Goal: Information Seeking & Learning: Find specific fact

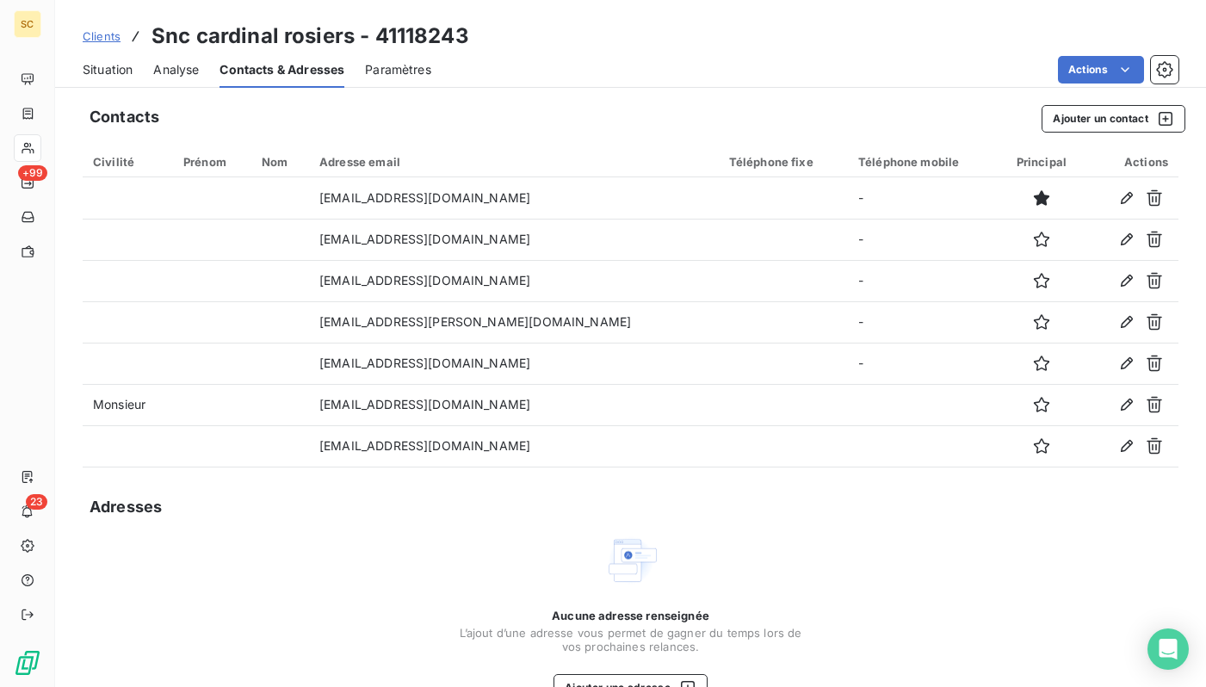
click at [105, 34] on span "Clients" at bounding box center [102, 36] width 38 height 14
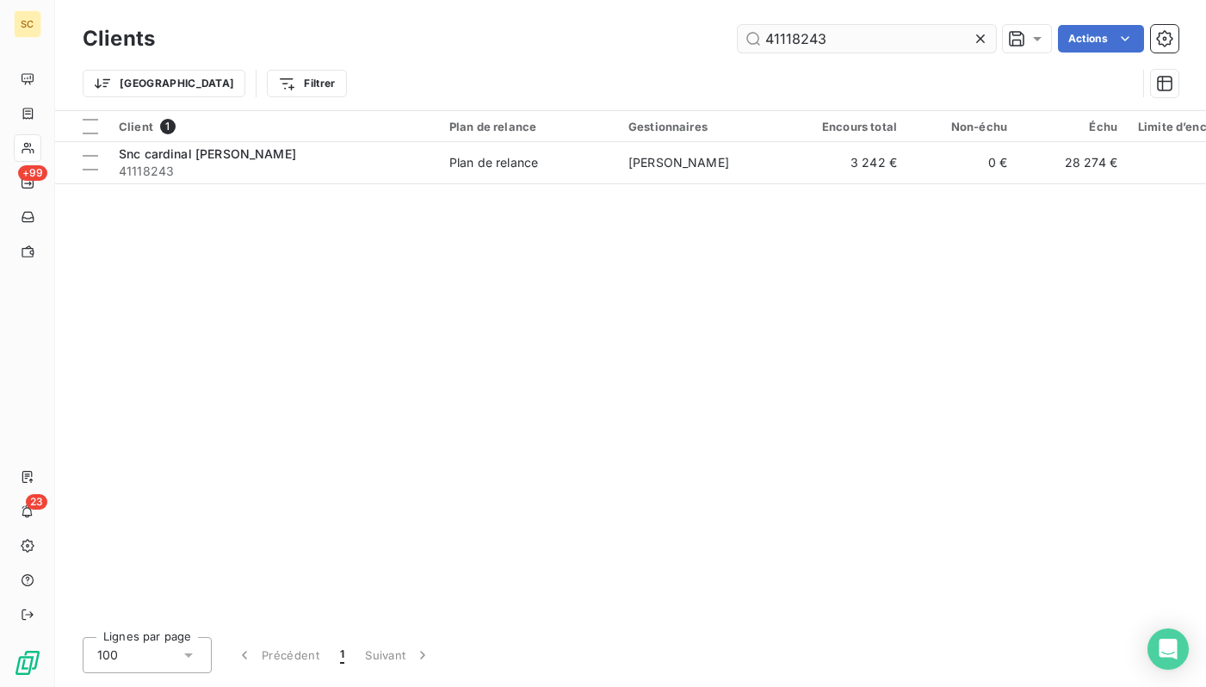
click at [891, 37] on input "41118243" at bounding box center [867, 39] width 258 height 28
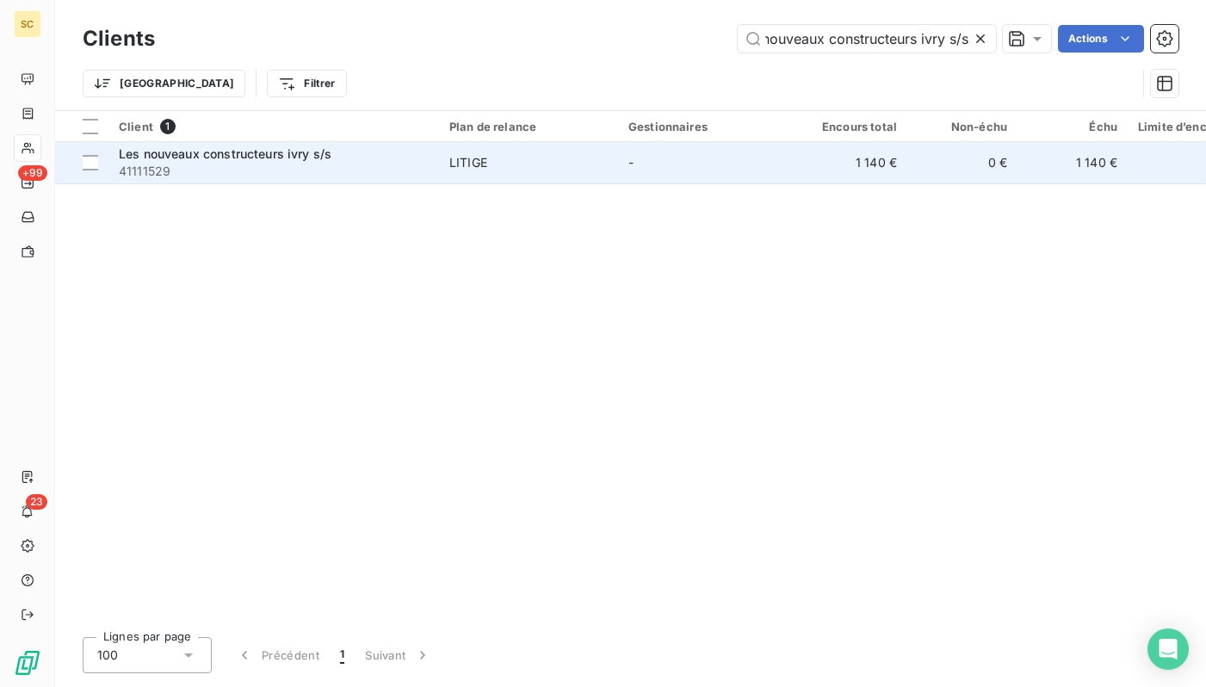
type input "Les nouveaux constructeurs ivry s/s"
click at [448, 164] on td "LITIGE" at bounding box center [528, 162] width 179 height 41
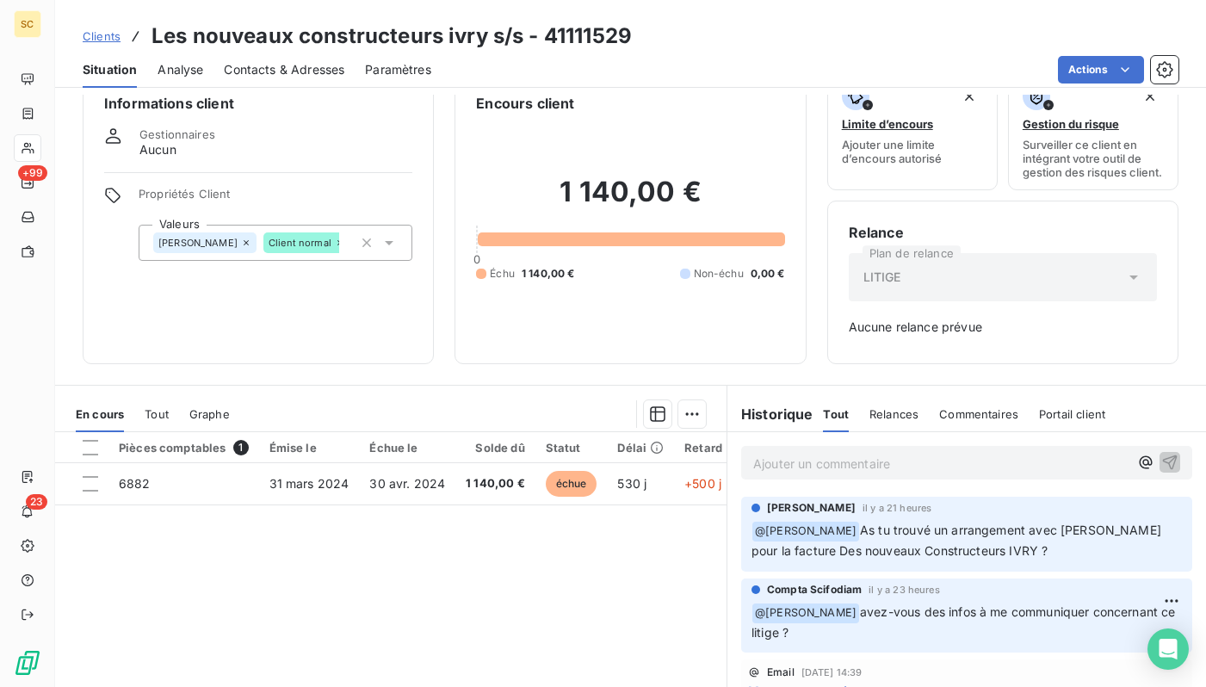
scroll to position [29, 0]
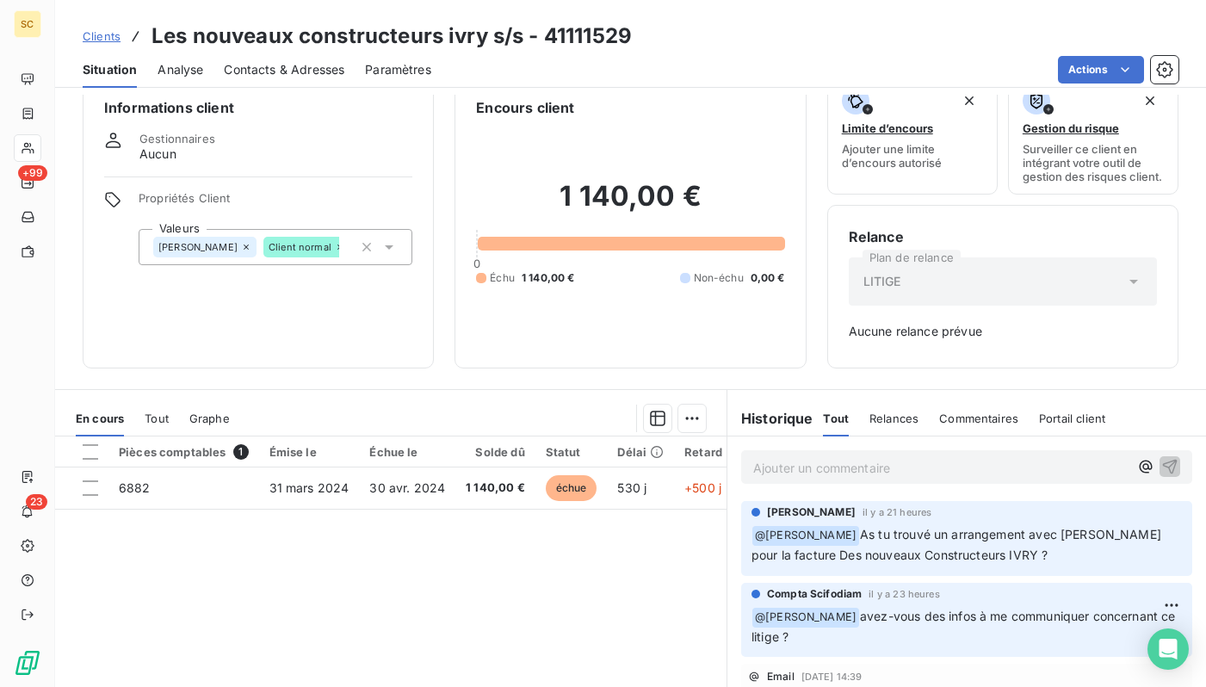
click at [343, 63] on span "Contacts & Adresses" at bounding box center [284, 69] width 121 height 17
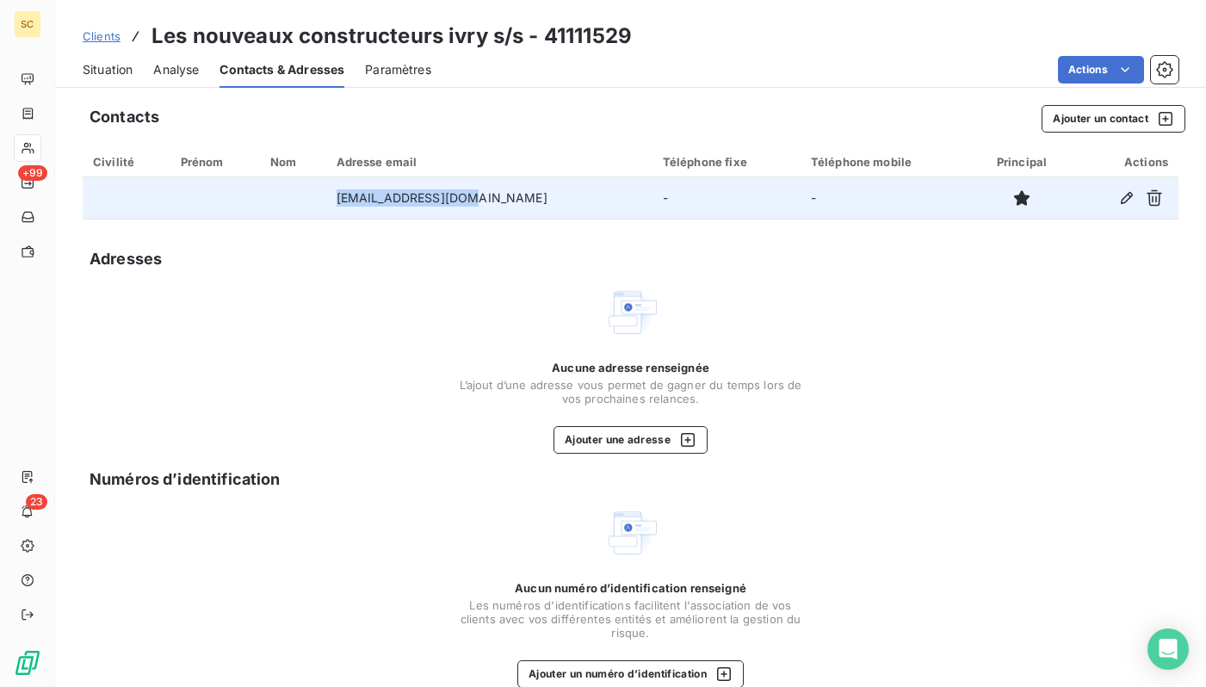
drag, startPoint x: 518, startPoint y: 197, endPoint x: 360, endPoint y: 202, distance: 157.6
click at [360, 202] on td "[EMAIL_ADDRESS][DOMAIN_NAME]" at bounding box center [489, 197] width 326 height 41
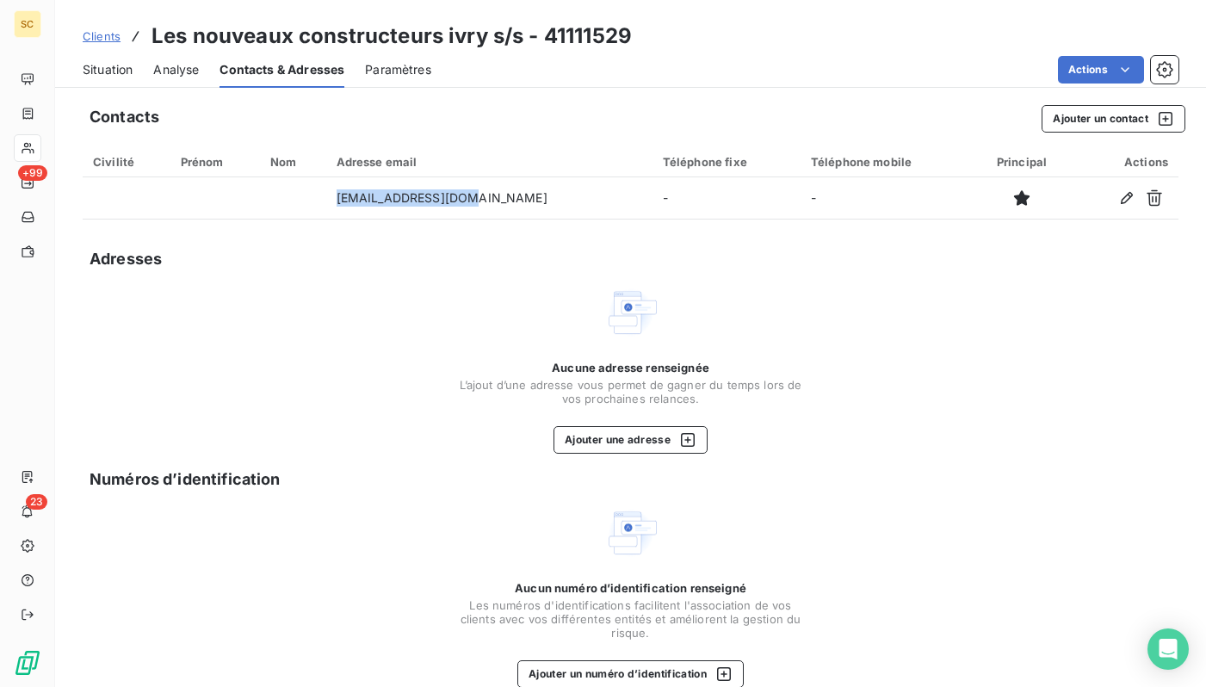
copy td "[EMAIL_ADDRESS][DOMAIN_NAME]"
click at [108, 76] on span "Situation" at bounding box center [108, 69] width 50 height 17
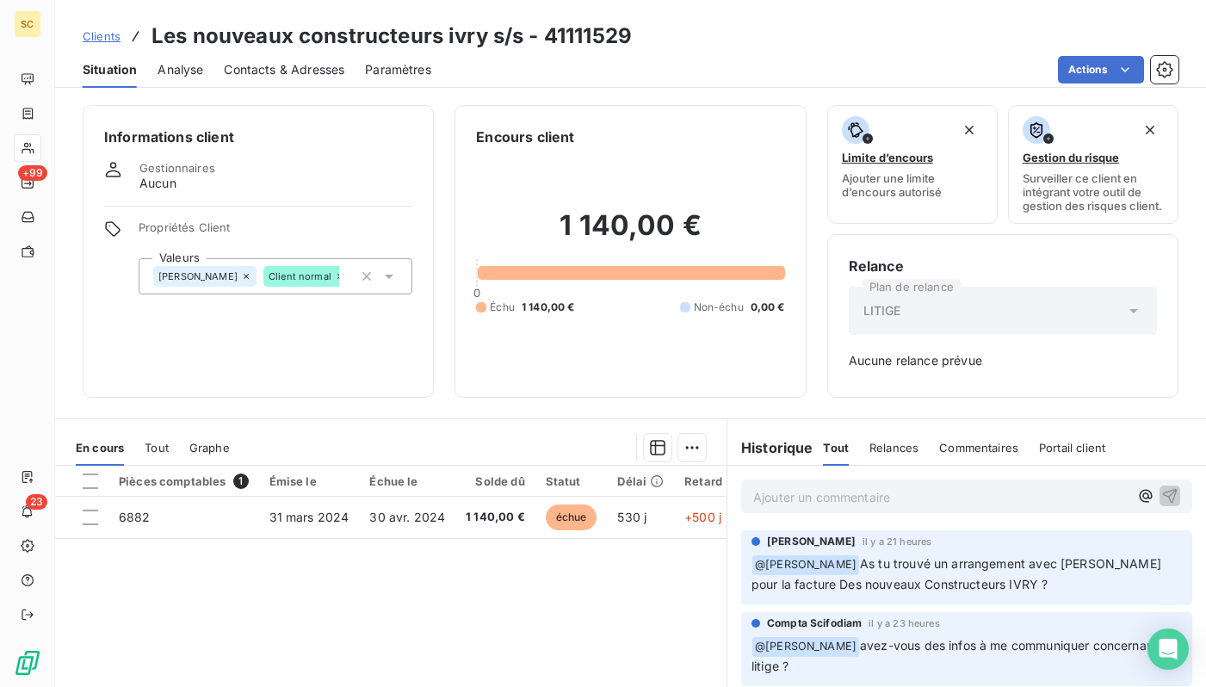
scroll to position [111, 0]
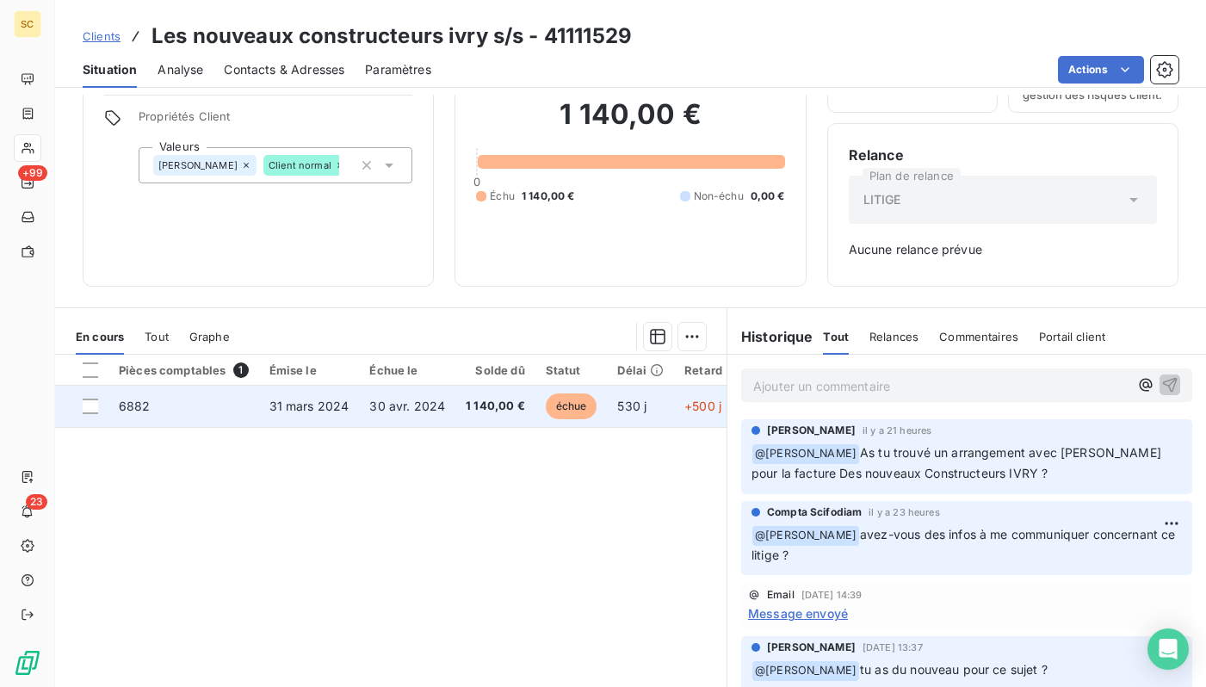
click at [394, 421] on td "30 avr. 2024" at bounding box center [407, 406] width 96 height 41
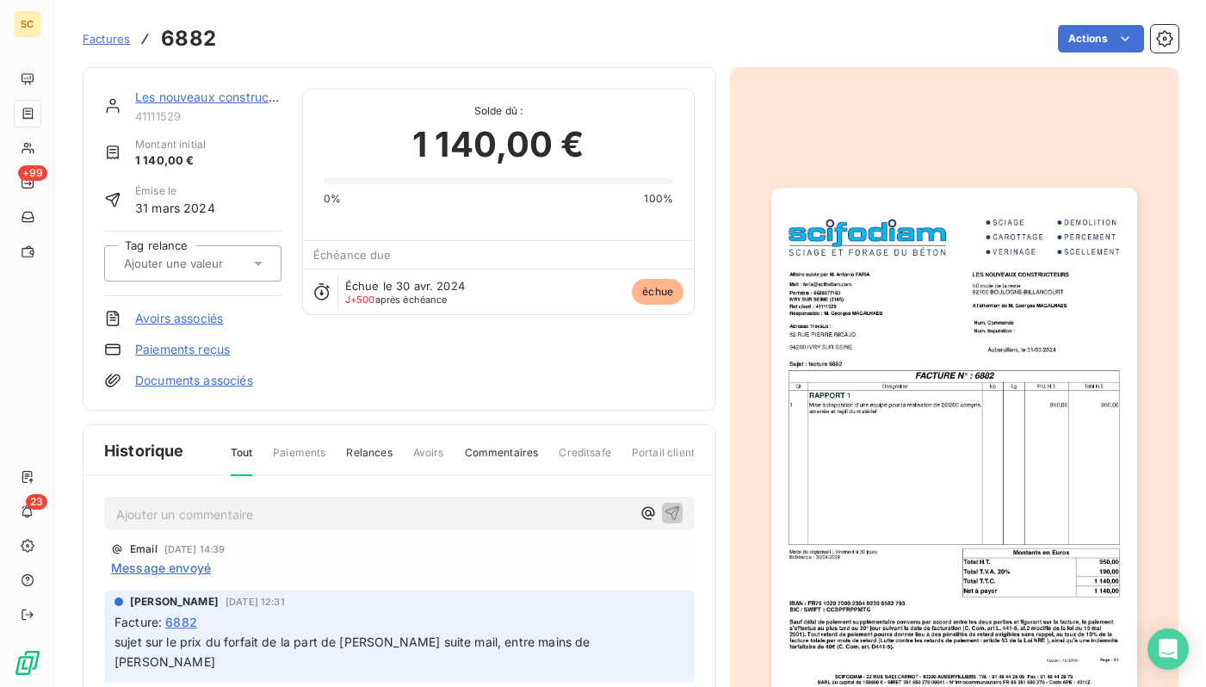
click at [892, 464] on img "button" at bounding box center [954, 446] width 365 height 517
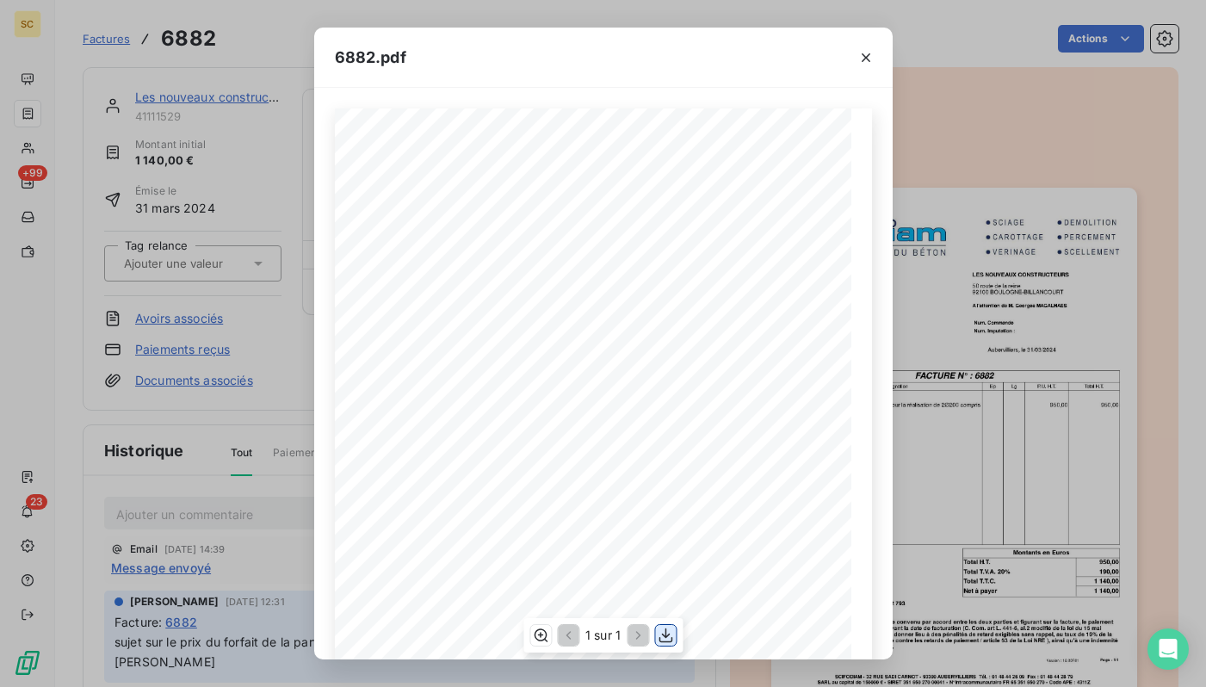
click at [664, 632] on icon "button" at bounding box center [665, 635] width 17 height 17
click at [1050, 250] on div "6882.pdf Qt Désignation Ep Lg P.U. H.T. Total H.T. Version : 18.00R01 Page : 1/…" at bounding box center [603, 343] width 1206 height 687
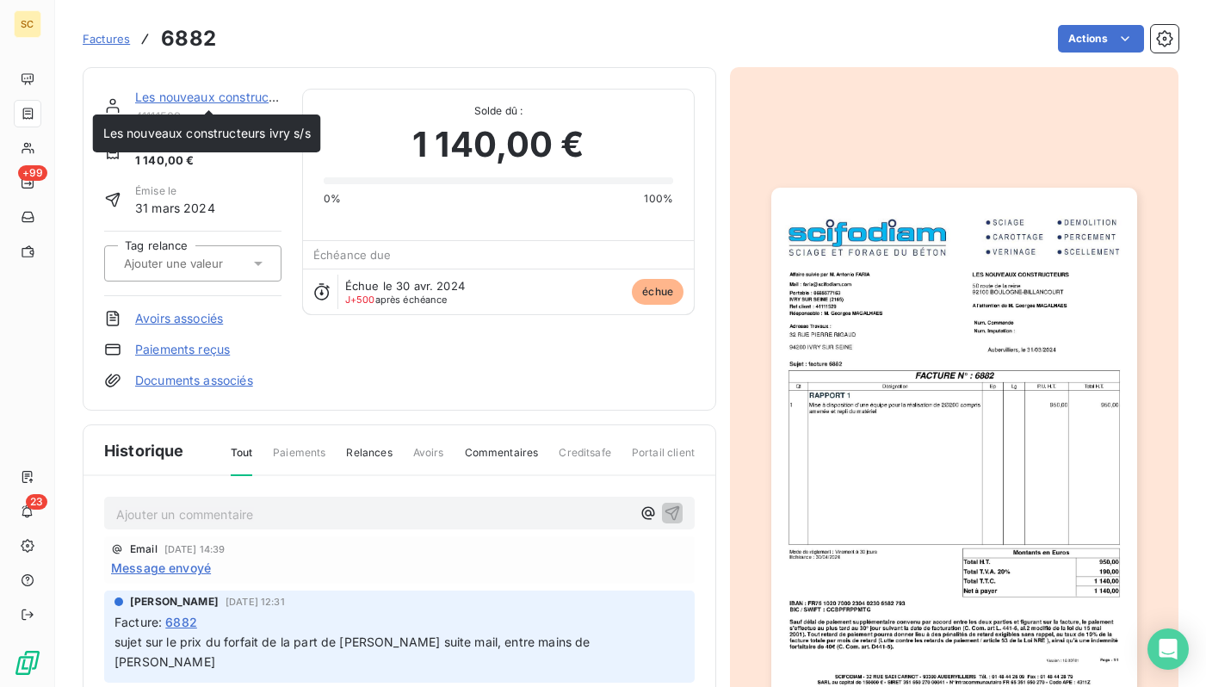
click at [216, 95] on link "Les nouveaux constructeurs ivry s/s" at bounding box center [239, 97] width 208 height 15
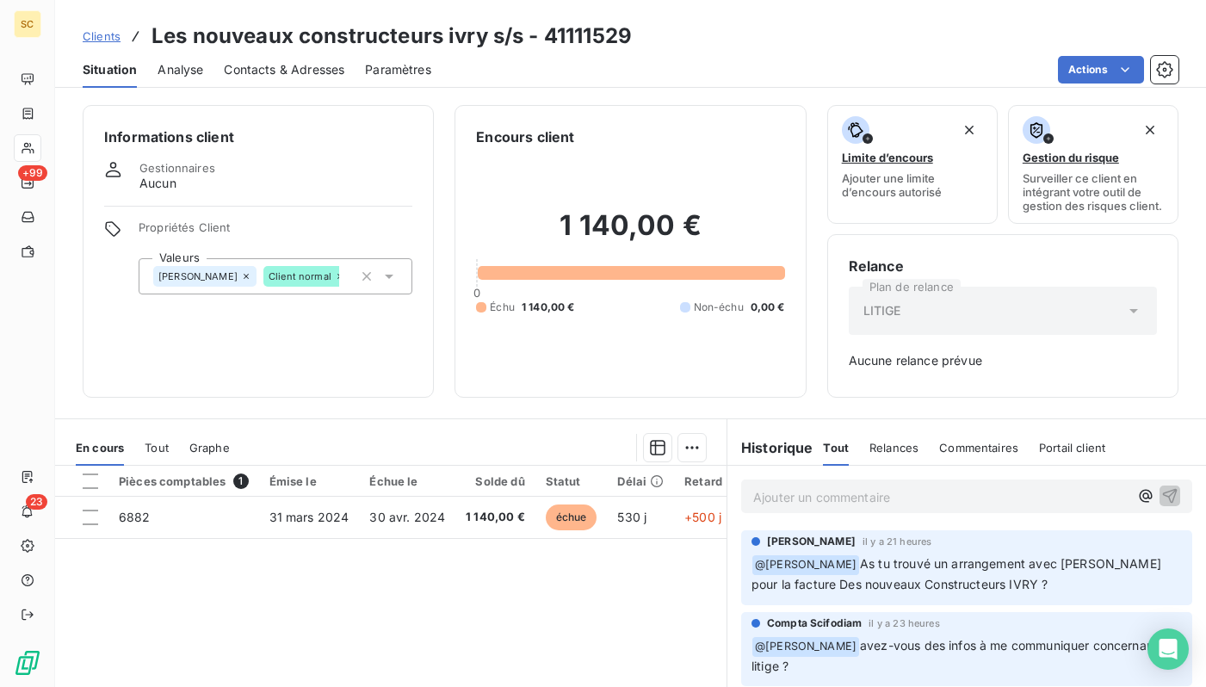
click at [610, 34] on h3 "Les nouveaux constructeurs ivry s/s - 41111529" at bounding box center [392, 36] width 481 height 31
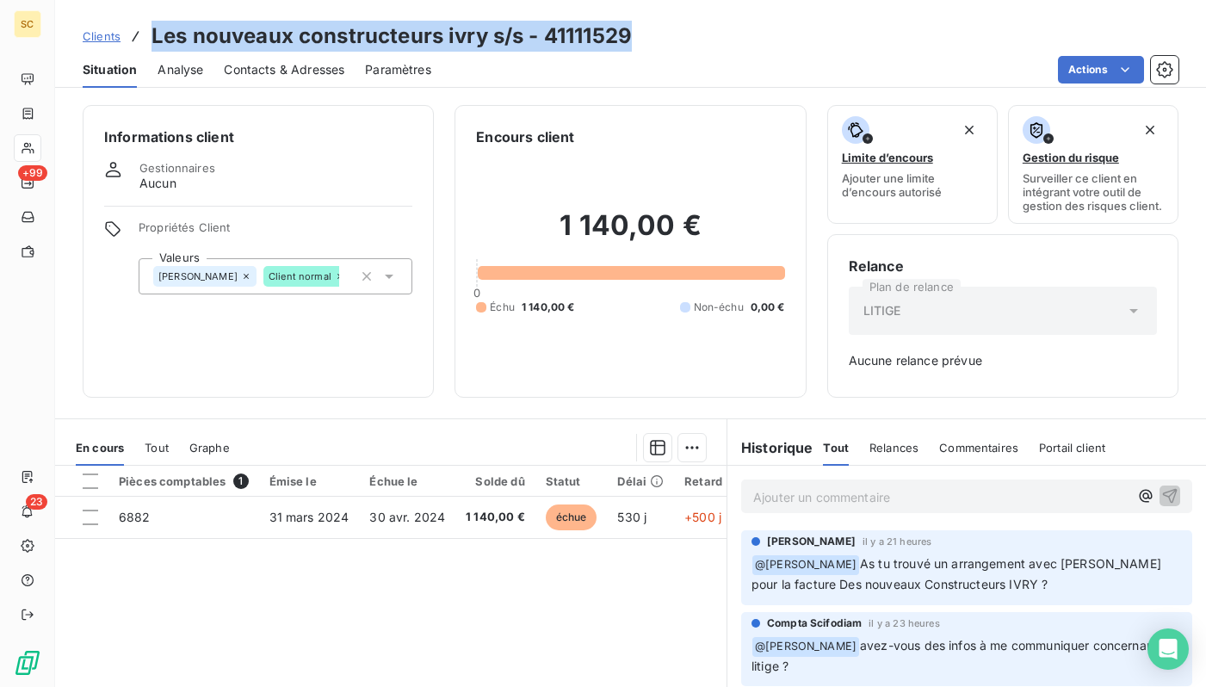
drag, startPoint x: 610, startPoint y: 34, endPoint x: 598, endPoint y: 13, distance: 23.5
click at [609, 34] on h3 "Les nouveaux constructeurs ivry s/s - 41111529" at bounding box center [392, 36] width 481 height 31
copy h3 "Les nouveaux constructeurs ivry s/s - 41111529"
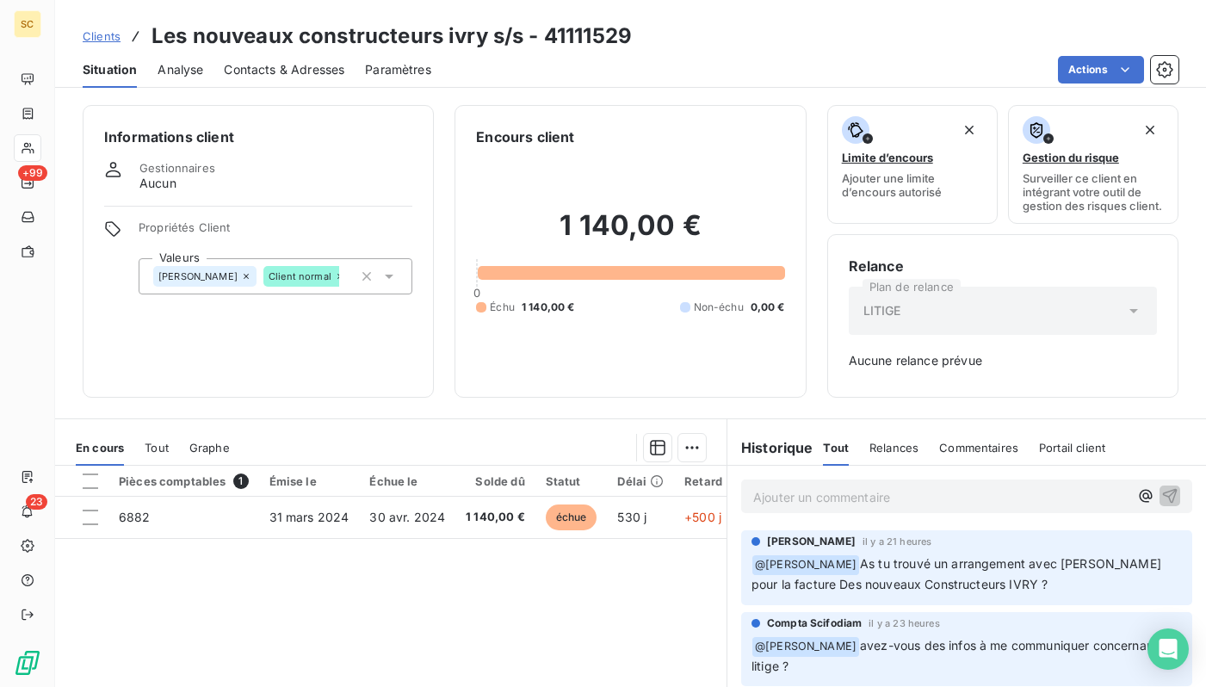
click at [894, 498] on p "Ajouter un commentaire ﻿" at bounding box center [940, 498] width 375 height 22
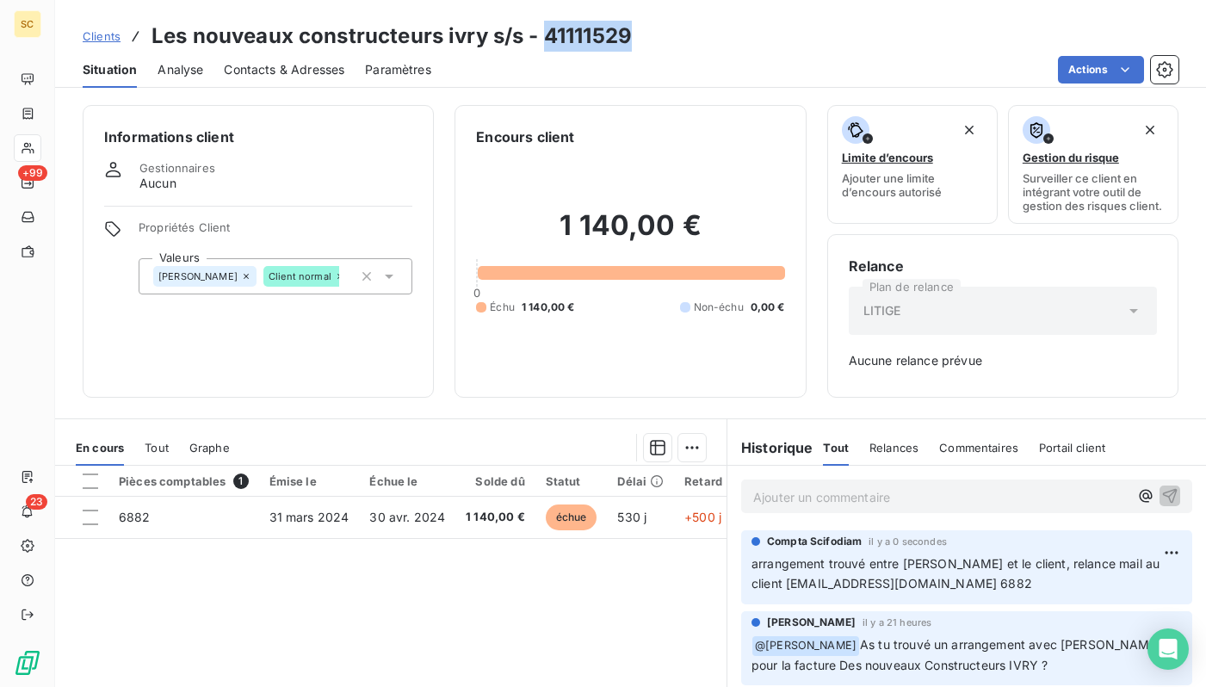
drag, startPoint x: 617, startPoint y: 39, endPoint x: 545, endPoint y: 39, distance: 71.5
click at [545, 39] on div "Clients Les nouveaux constructeurs ivry s/s - 41111529" at bounding box center [630, 36] width 1151 height 31
copy h3 "41111529"
click at [100, 37] on span "Clients" at bounding box center [102, 36] width 38 height 14
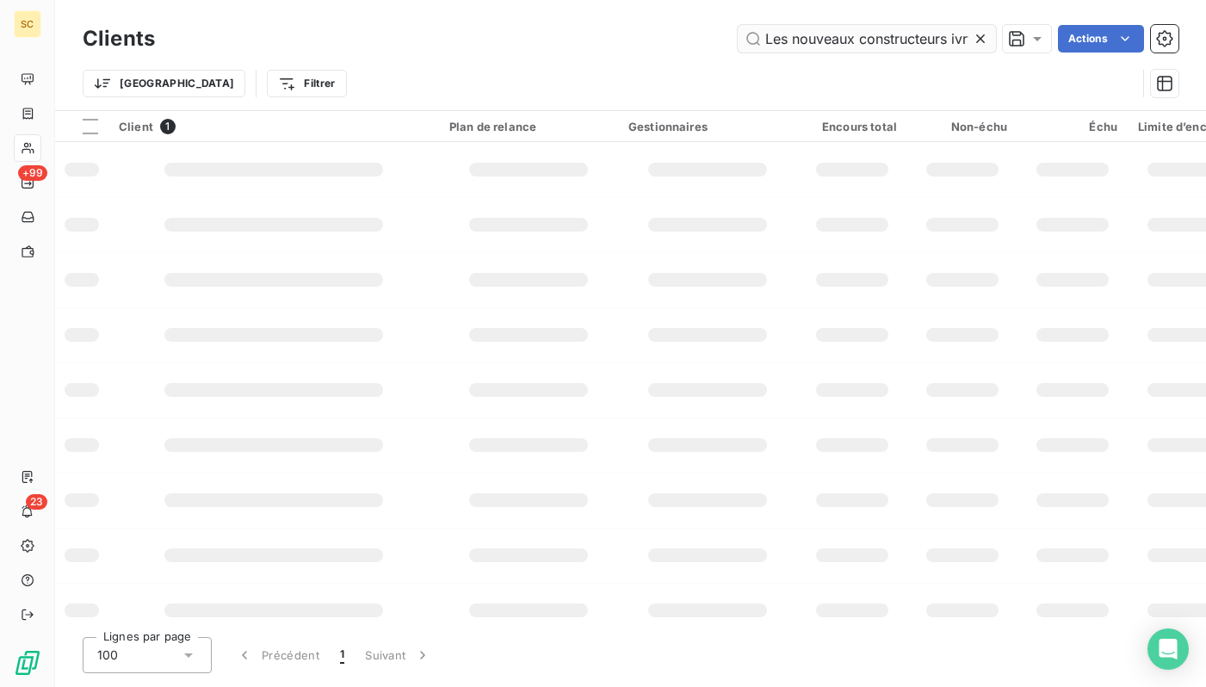
scroll to position [0, 33]
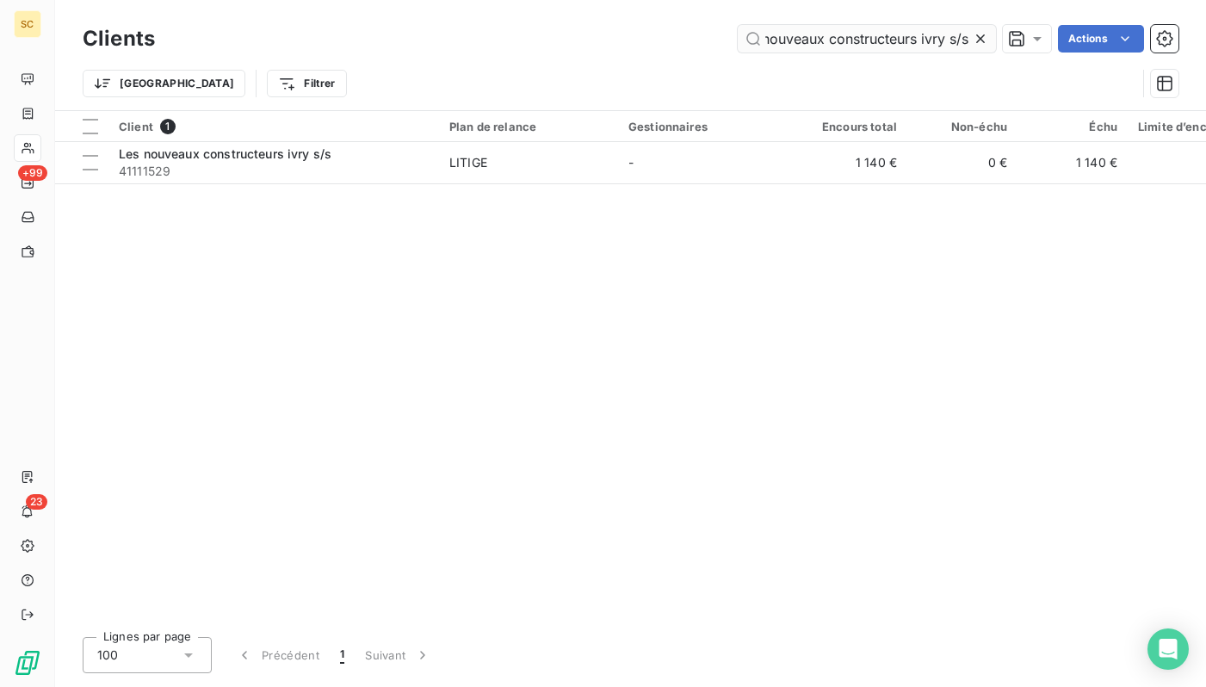
click at [864, 38] on input "Les nouveaux constructeurs ivry s/s" at bounding box center [867, 39] width 258 height 28
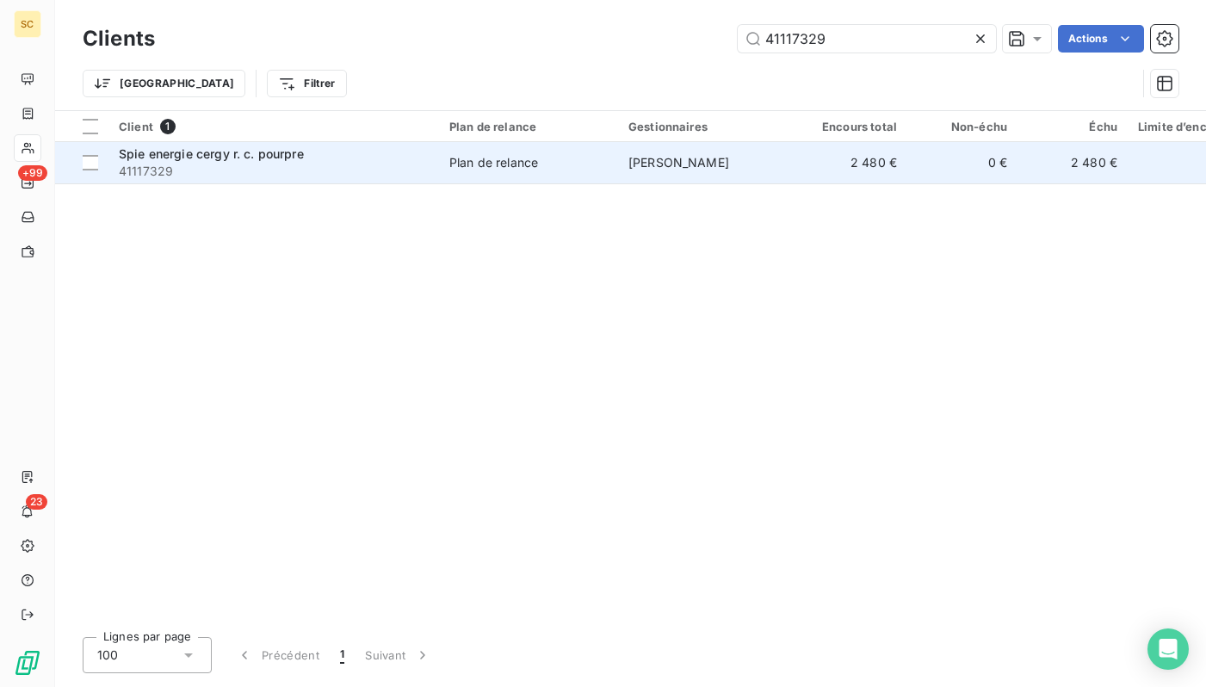
type input "41117329"
click at [355, 180] on td "Spie energie cergy r. c. pourpre 41117329" at bounding box center [274, 162] width 331 height 41
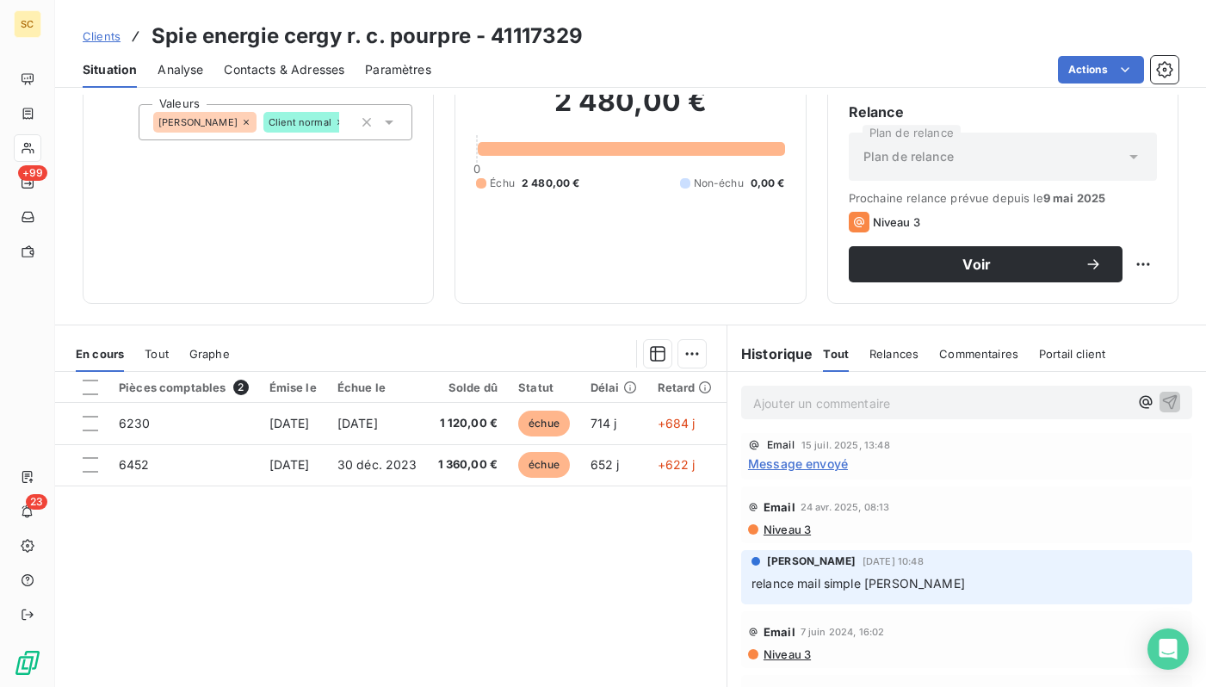
scroll to position [519, 0]
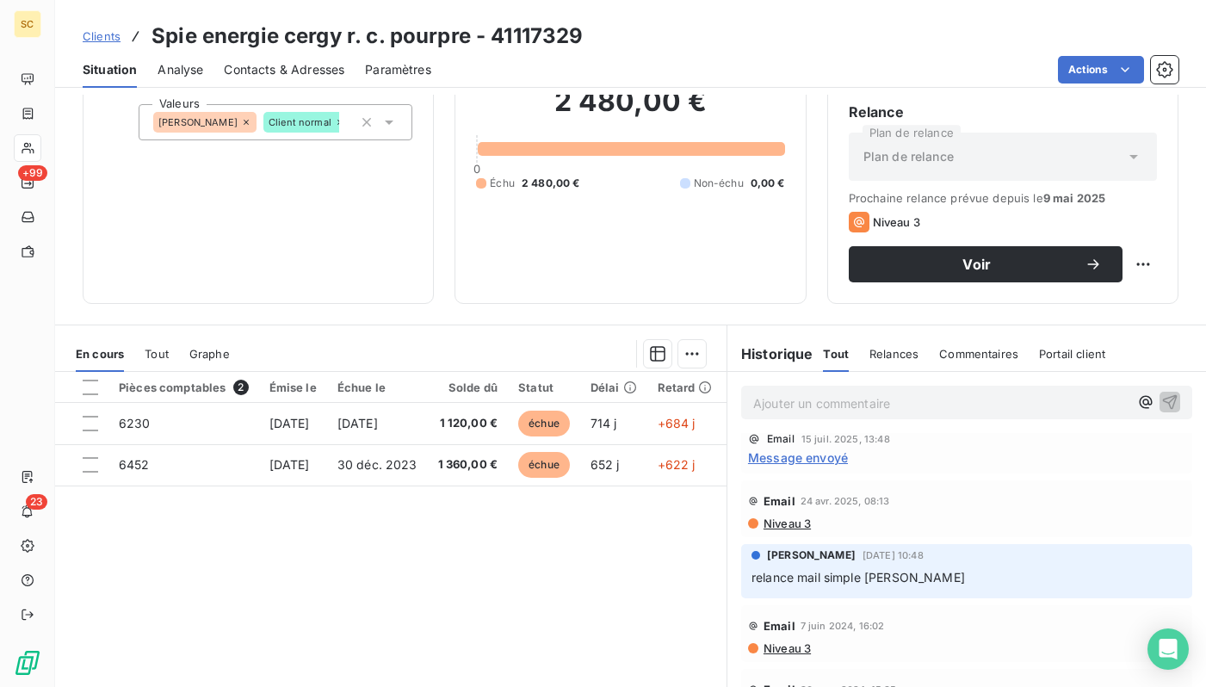
click at [288, 71] on span "Contacts & Adresses" at bounding box center [284, 69] width 121 height 17
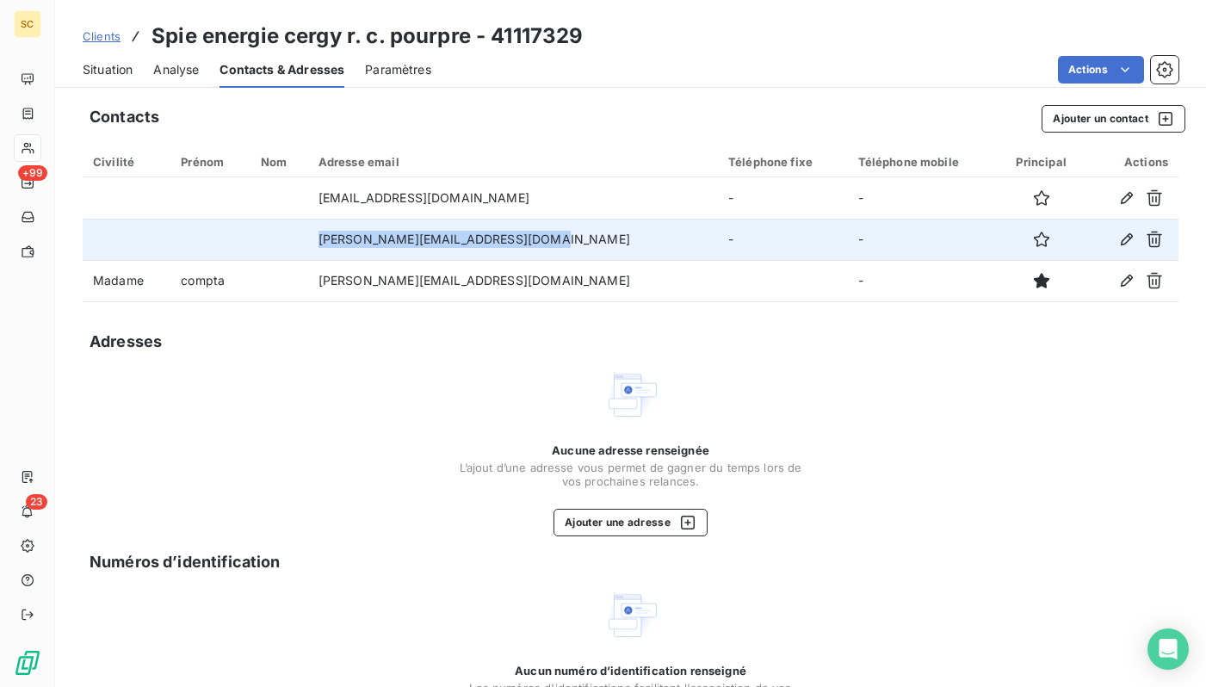
drag, startPoint x: 564, startPoint y: 240, endPoint x: 350, endPoint y: 227, distance: 214.8
click at [344, 230] on td "[PERSON_NAME][EMAIL_ADDRESS][DOMAIN_NAME]" at bounding box center [513, 239] width 410 height 41
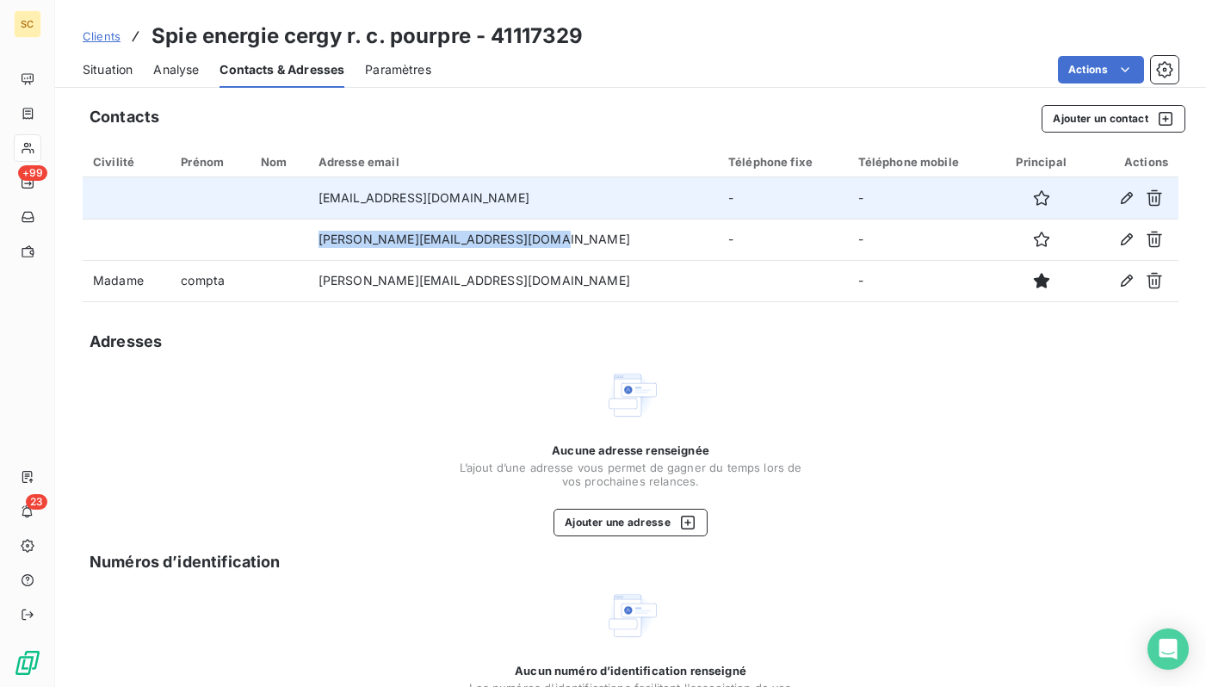
copy td "[PERSON_NAME][EMAIL_ADDRESS][DOMAIN_NAME]"
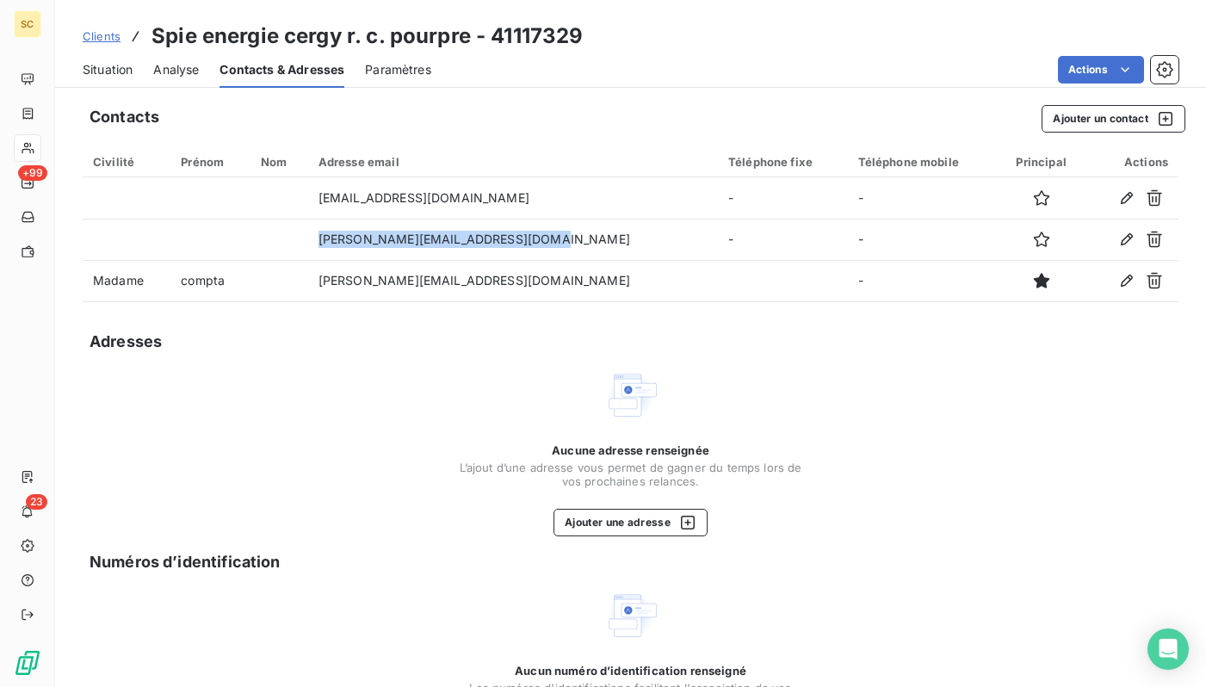
drag, startPoint x: 564, startPoint y: 201, endPoint x: 450, endPoint y: 94, distance: 156.6
click at [300, 195] on tr "[EMAIL_ADDRESS][DOMAIN_NAME] - -" at bounding box center [631, 197] width 1096 height 41
copy tr "[EMAIL_ADDRESS][DOMAIN_NAME]"
click at [103, 69] on span "Situation" at bounding box center [108, 69] width 50 height 17
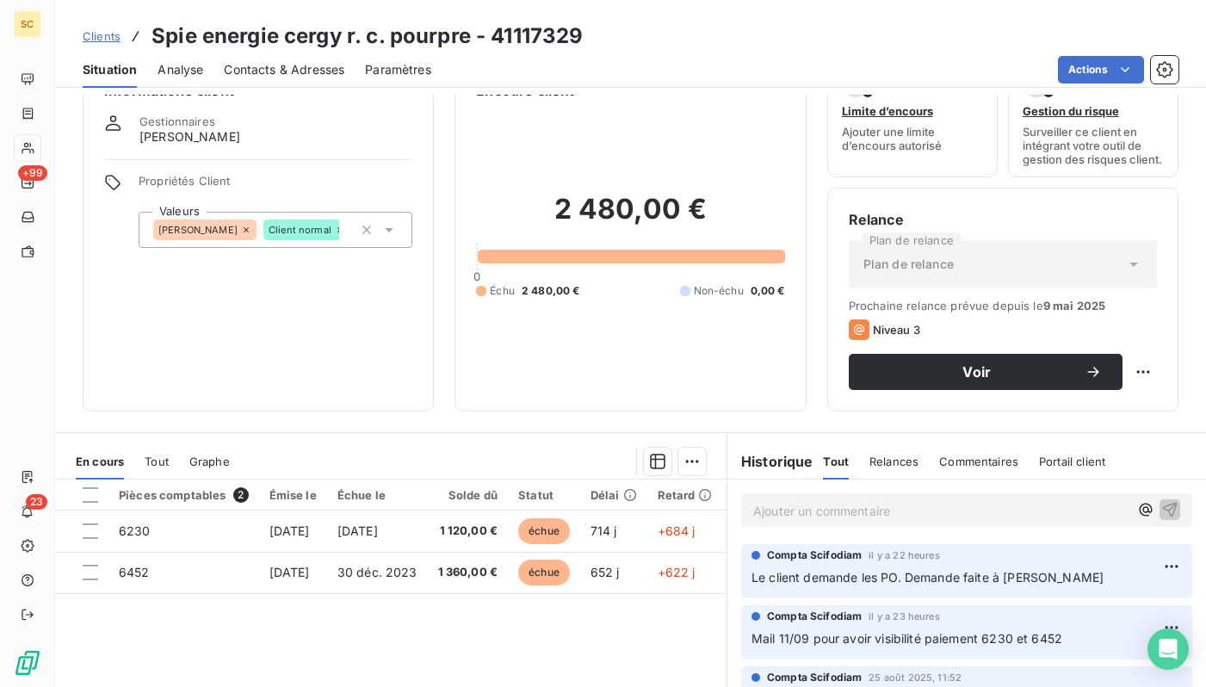
scroll to position [0, 0]
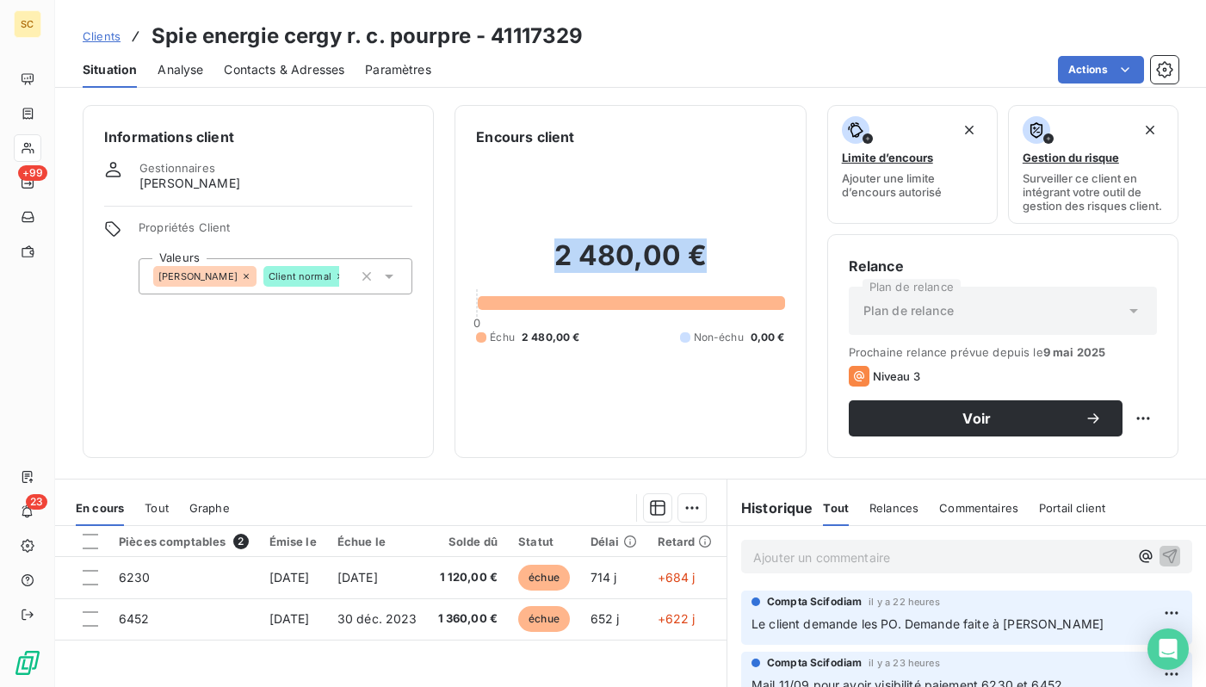
drag, startPoint x: 700, startPoint y: 258, endPoint x: 629, endPoint y: 182, distance: 104.2
click at [505, 254] on h2 "2 480,00 €" at bounding box center [630, 265] width 308 height 52
copy h2 "2 480,00 €"
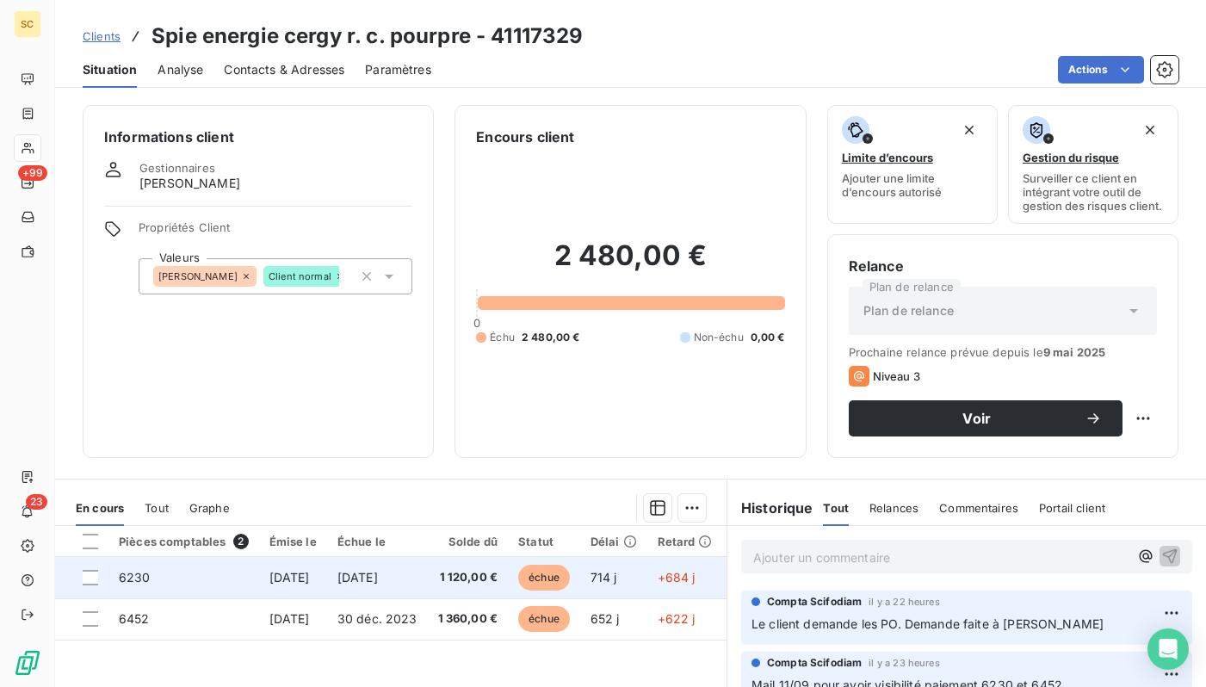
click at [327, 591] on td "[DATE]" at bounding box center [293, 577] width 68 height 41
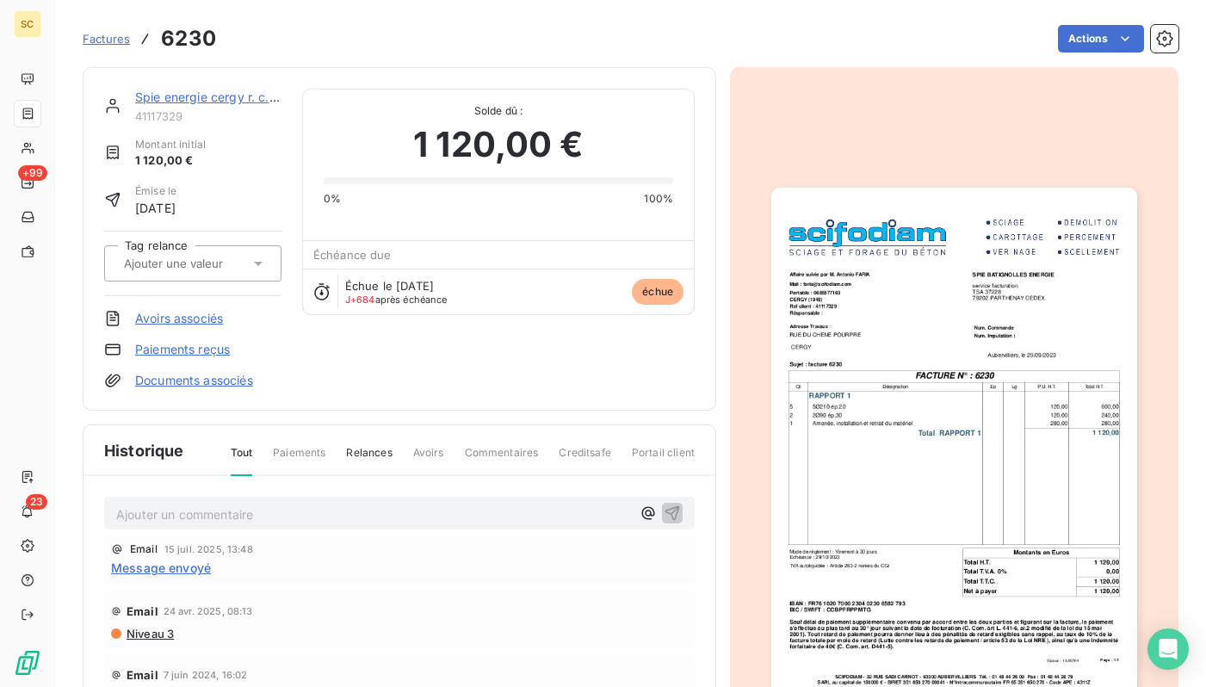
click at [864, 528] on img "button" at bounding box center [954, 446] width 365 height 517
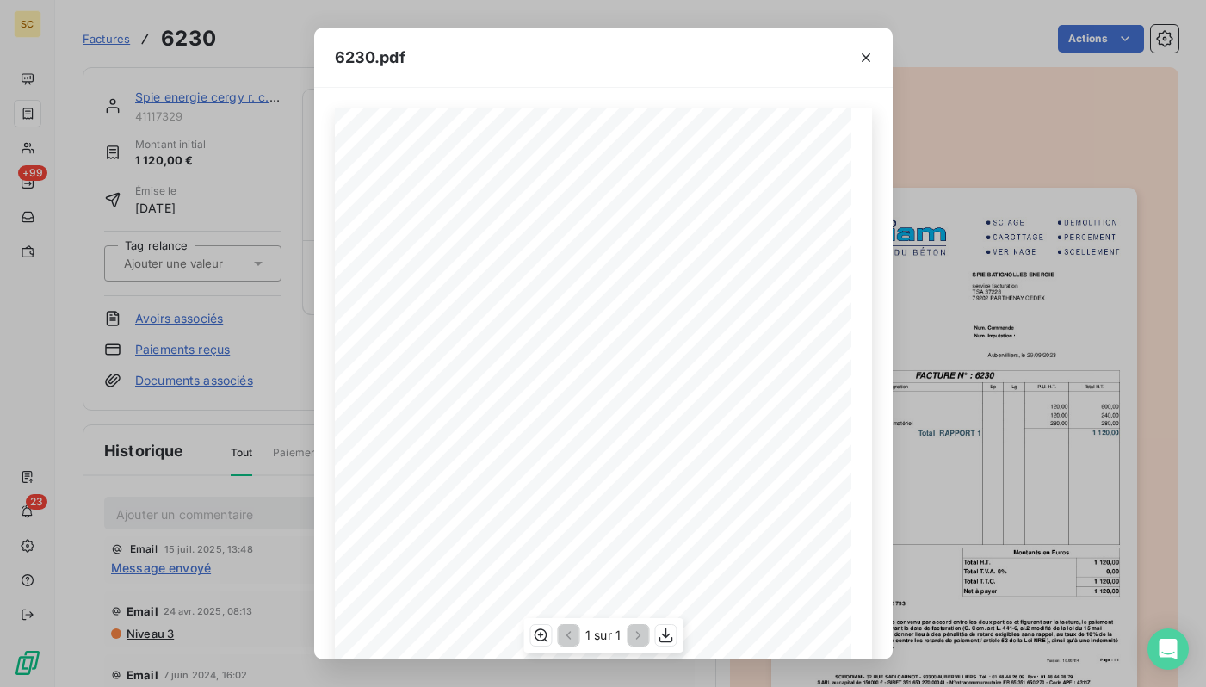
click at [629, 251] on div "Qt Désignation Ep Lg P.U. H.T. Total H.T. Version : 16.00R14 Page : 1/1 SCIFODI…" at bounding box center [603, 474] width 537 height 730
click at [288, 22] on div "6230.pdf Qt Désignation Ep Lg P.U. H.T. Total H.T. Version : 16.00R14 Page : 1/…" at bounding box center [603, 343] width 1206 height 687
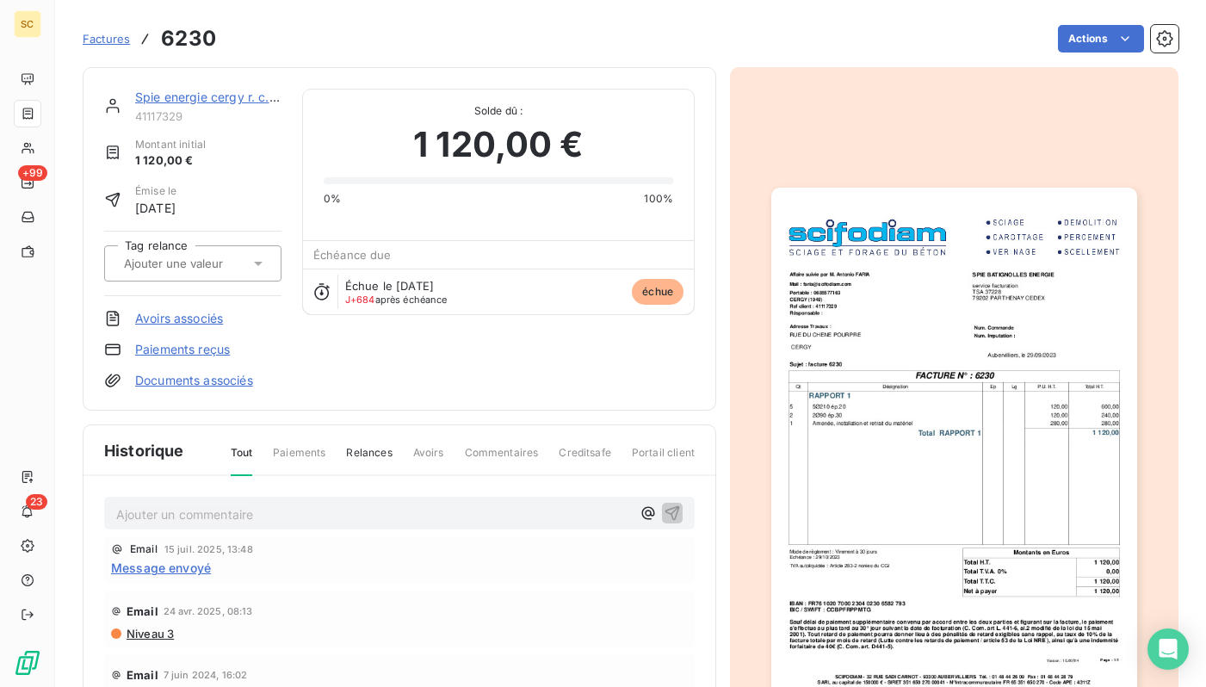
click at [210, 96] on link "Spie energie cergy r. c. pourpre" at bounding box center [226, 97] width 183 height 15
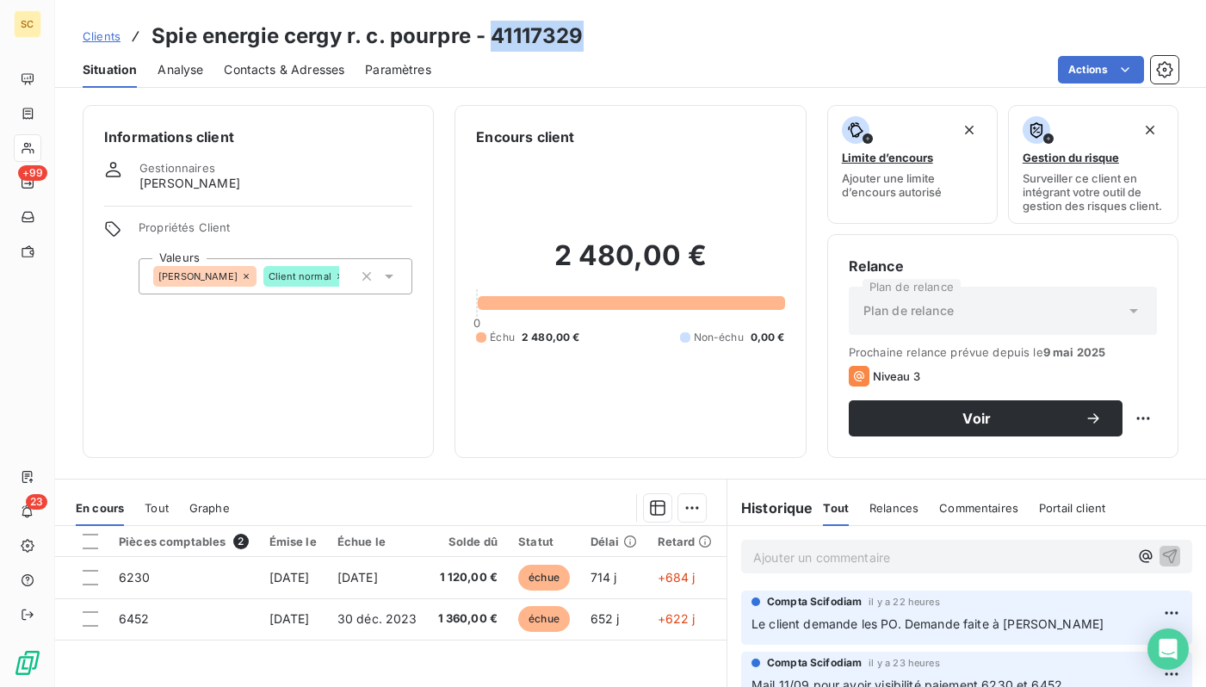
drag, startPoint x: 591, startPoint y: 32, endPoint x: 495, endPoint y: 35, distance: 95.6
click at [495, 35] on div "Clients Spie energie cergy r. c. pourpre - 41117329" at bounding box center [630, 36] width 1151 height 31
copy h3 "41117329"
click at [783, 550] on p "Ajouter un commentaire ﻿" at bounding box center [940, 558] width 375 height 22
